Goal: Use online tool/utility

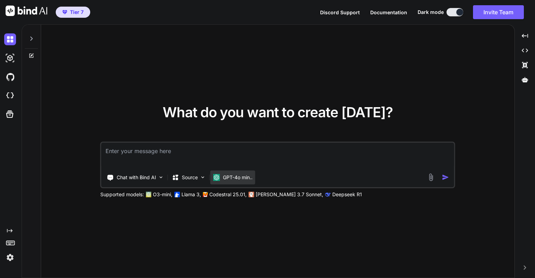
click at [218, 175] on img at bounding box center [216, 177] width 7 height 7
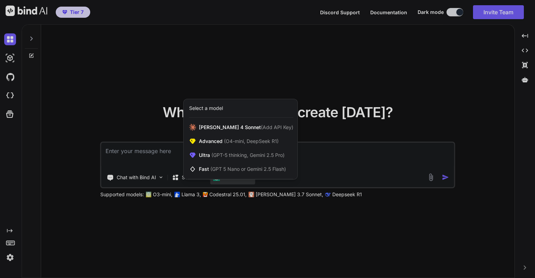
click at [163, 149] on div at bounding box center [267, 139] width 535 height 278
type textarea "x"
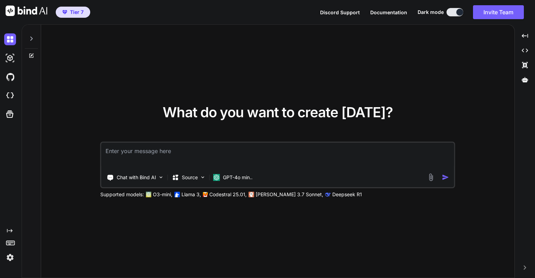
click at [163, 149] on textarea at bounding box center [277, 156] width 353 height 26
click at [515, 165] on div "What do you want to create today? Chat with Bind AI Source GPT-4o min.. Support…" at bounding box center [278, 151] width 513 height 254
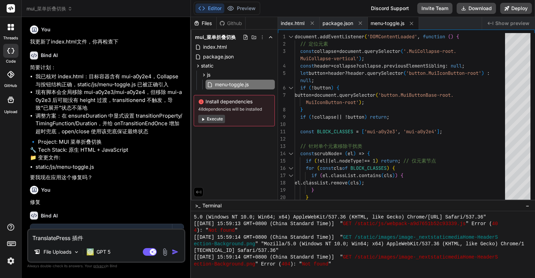
scroll to position [1885, 0]
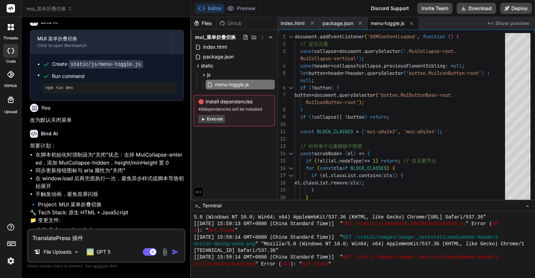
click at [8, 257] on img at bounding box center [11, 261] width 12 height 12
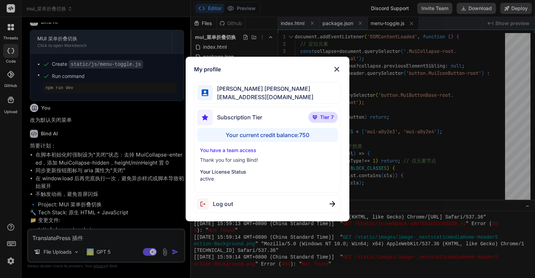
click at [252, 158] on p "Thank you for using Bind!" at bounding box center [267, 160] width 135 height 7
click at [337, 69] on img at bounding box center [337, 69] width 8 height 8
